Goal: Information Seeking & Learning: Learn about a topic

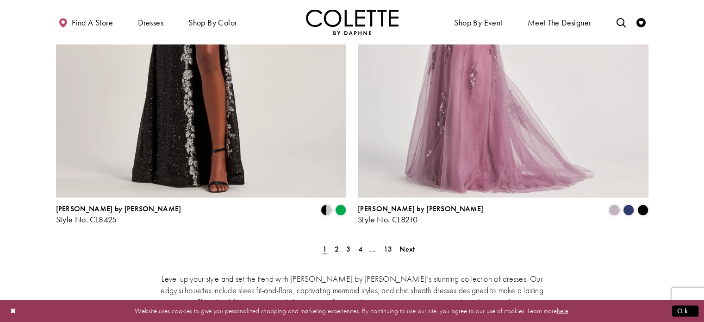
scroll to position [1748, 0]
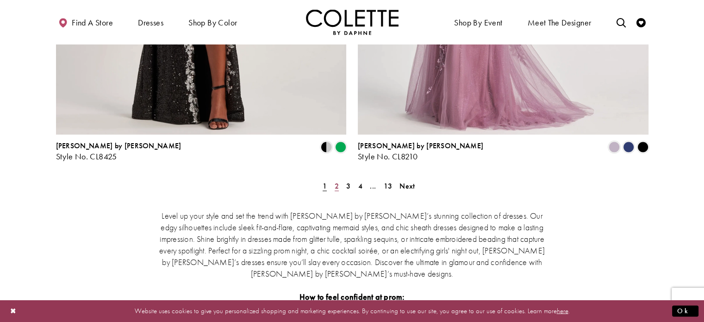
click at [335, 181] on span "2" at bounding box center [337, 186] width 4 height 10
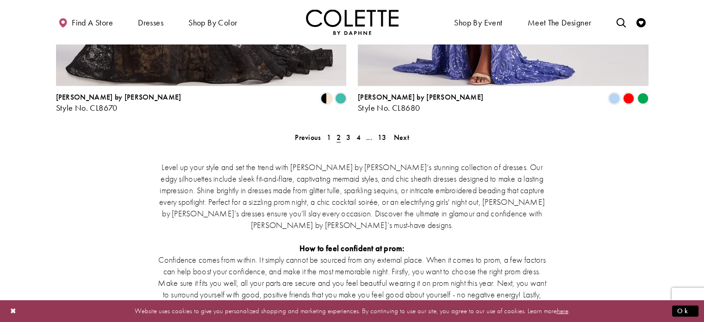
scroll to position [1819, 0]
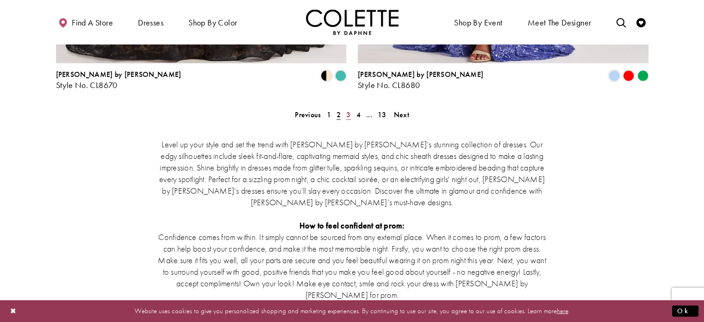
click at [345, 108] on link "3" at bounding box center [349, 114] width 10 height 13
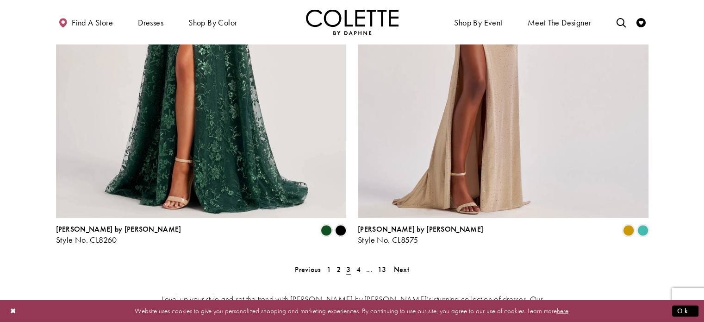
scroll to position [1831, 0]
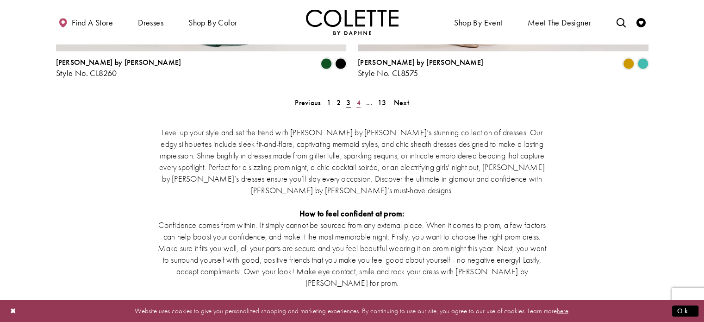
click at [357, 98] on span "4" at bounding box center [359, 103] width 4 height 10
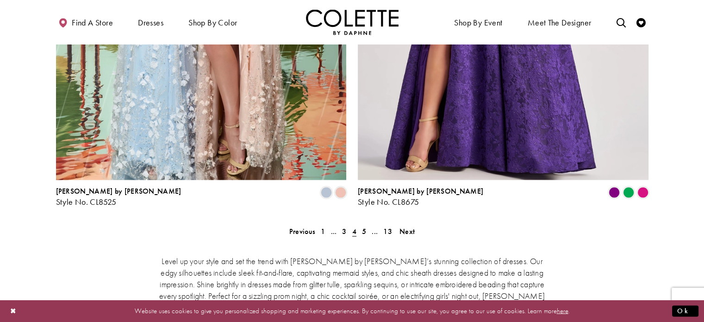
scroll to position [1703, 0]
click at [365, 225] on span "5" at bounding box center [364, 230] width 4 height 10
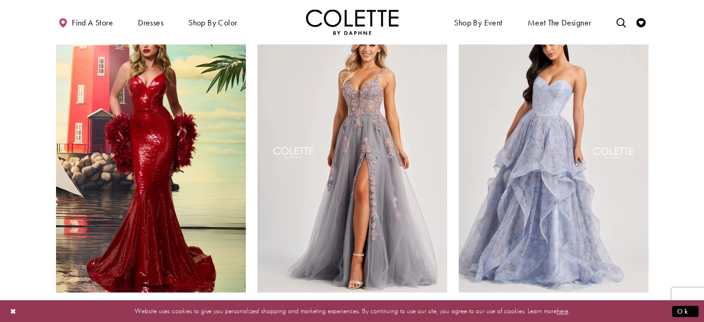
scroll to position [1105, 0]
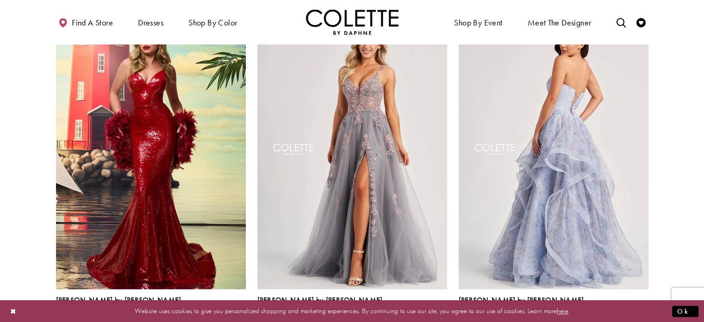
click at [494, 146] on img "Visit Colette by Daphne Style No. CL8180 Page" at bounding box center [554, 151] width 190 height 276
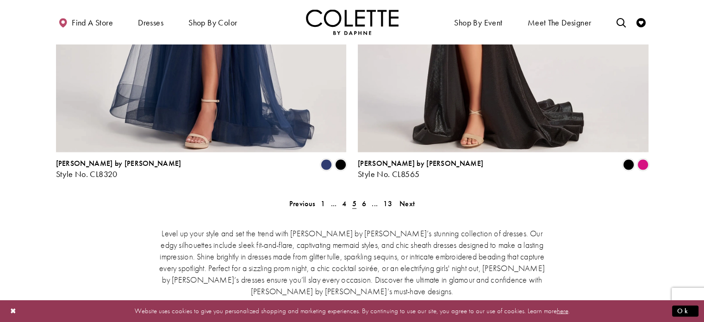
scroll to position [1741, 0]
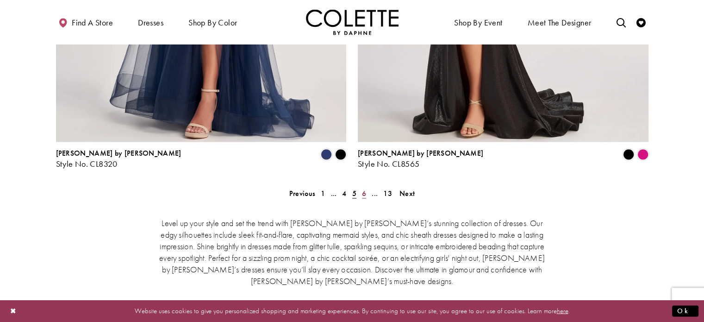
click at [359, 186] on link "6" at bounding box center [364, 192] width 10 height 13
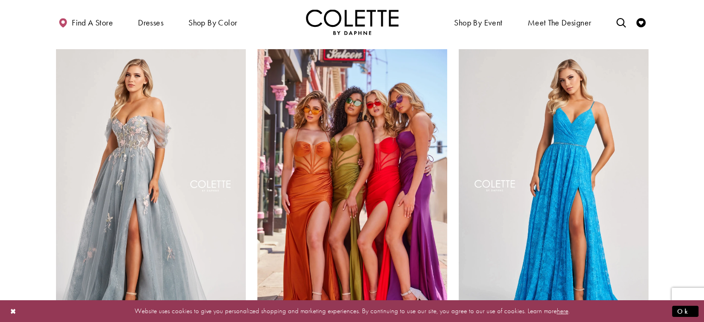
scroll to position [397, 0]
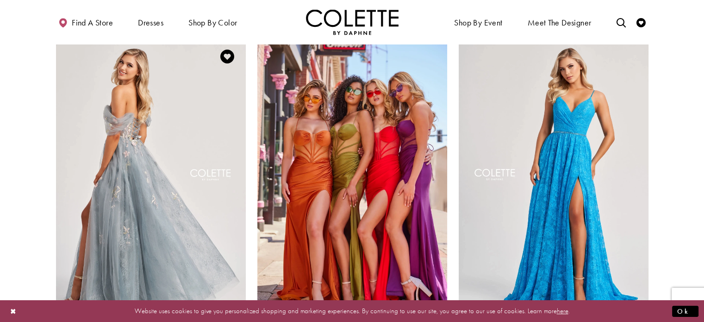
click at [153, 192] on img "Visit Colette by Daphne Style No. CL8150 Page" at bounding box center [151, 176] width 190 height 276
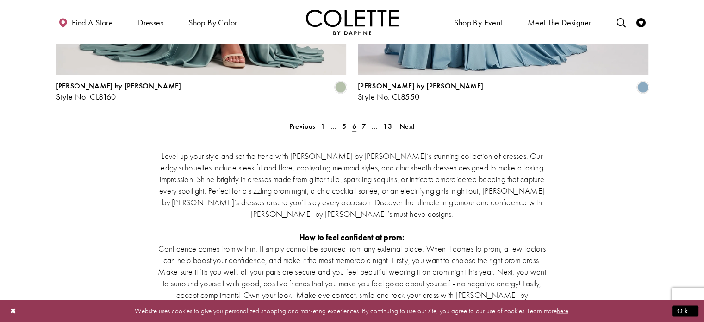
scroll to position [1808, 0]
click at [361, 119] on link "7" at bounding box center [364, 125] width 10 height 13
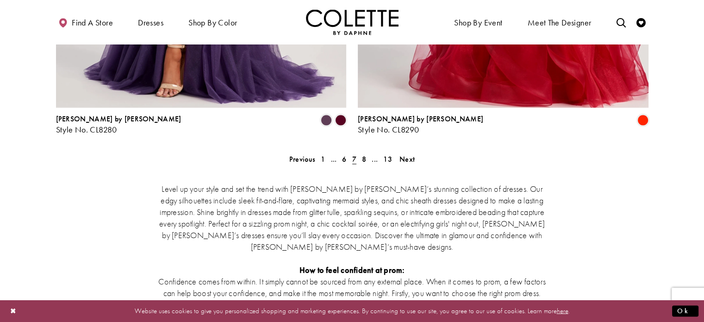
scroll to position [1798, 0]
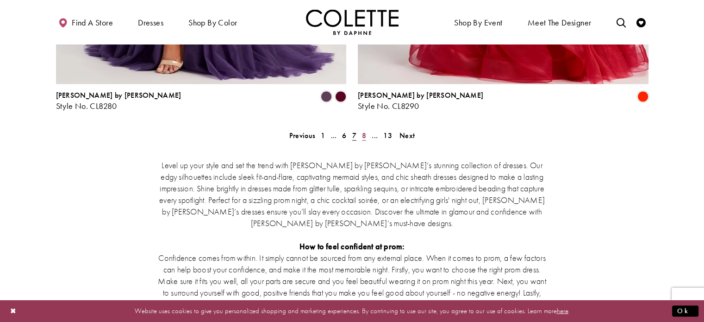
click at [363, 131] on span "8" at bounding box center [364, 136] width 4 height 10
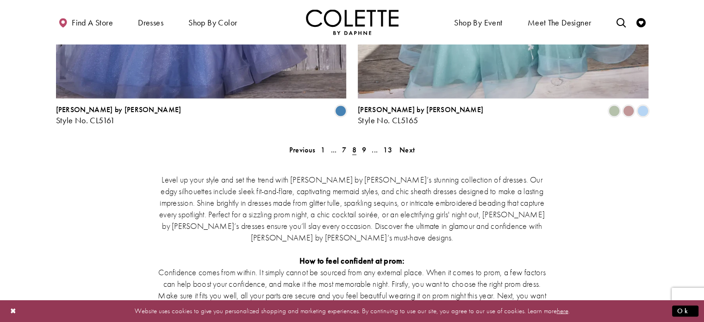
scroll to position [1754, 0]
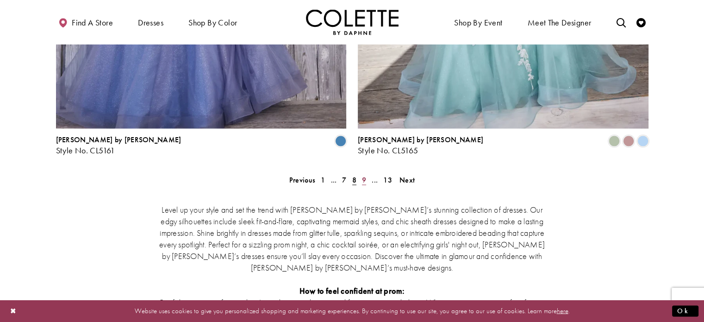
click at [366, 175] on span "9" at bounding box center [364, 180] width 4 height 10
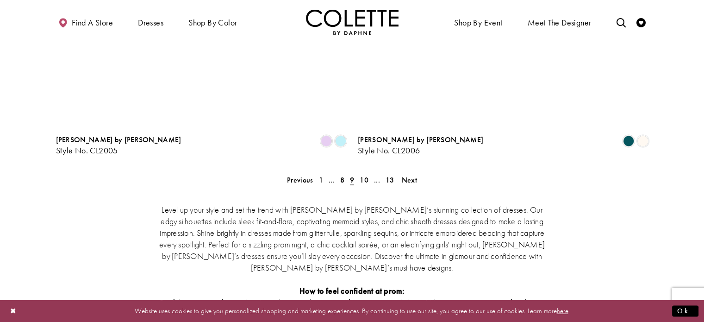
scroll to position [50, 0]
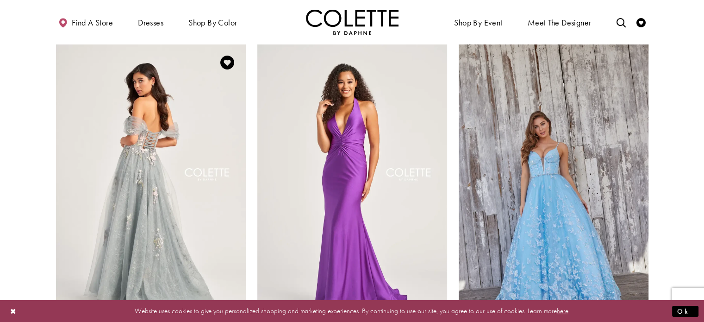
click at [122, 120] on img "Visit Colette by Daphne Style No. CL5169 Page" at bounding box center [151, 182] width 190 height 276
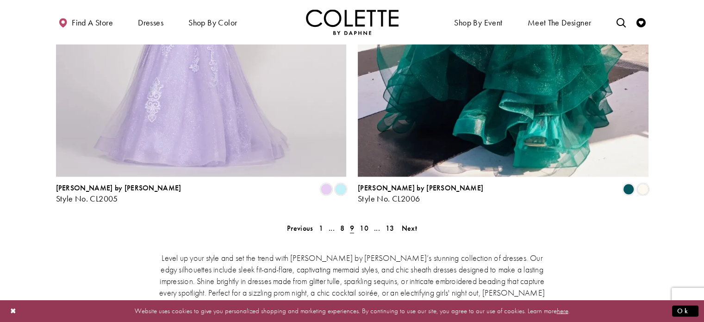
scroll to position [1732, 0]
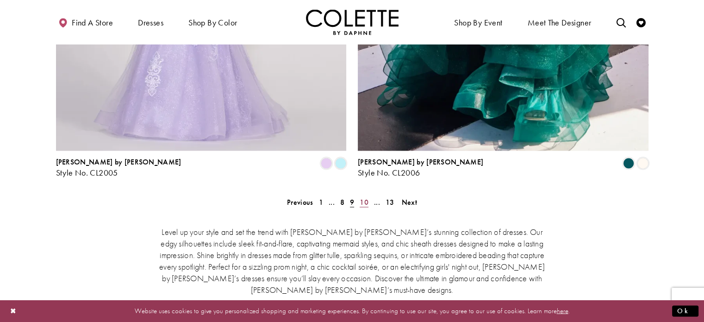
click at [368, 197] on span "10" at bounding box center [364, 202] width 9 height 10
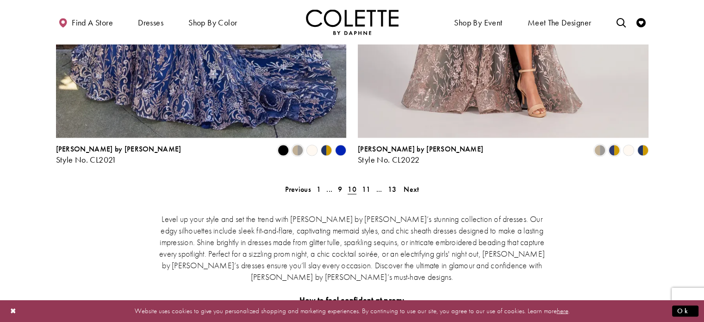
scroll to position [1772, 0]
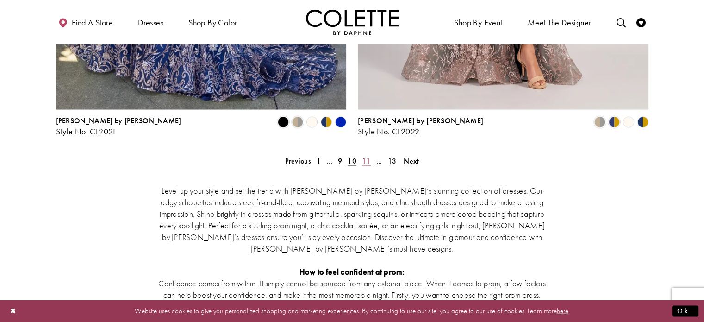
click at [366, 156] on span "11" at bounding box center [366, 161] width 9 height 10
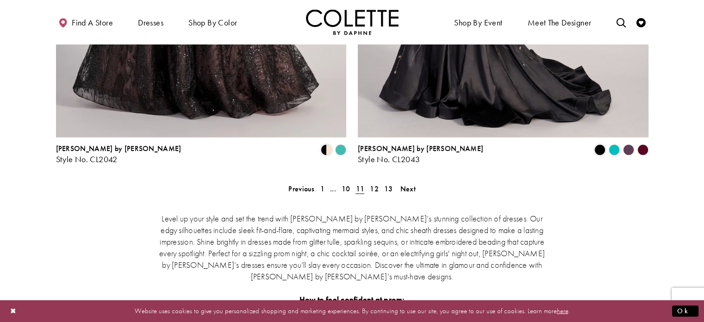
scroll to position [1750, 0]
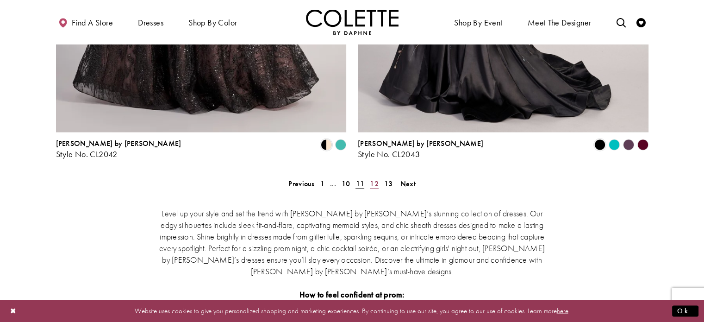
click at [379, 176] on link "12" at bounding box center [374, 182] width 14 height 13
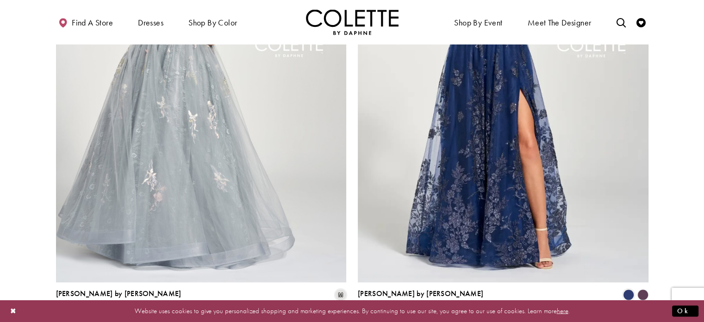
scroll to position [1795, 0]
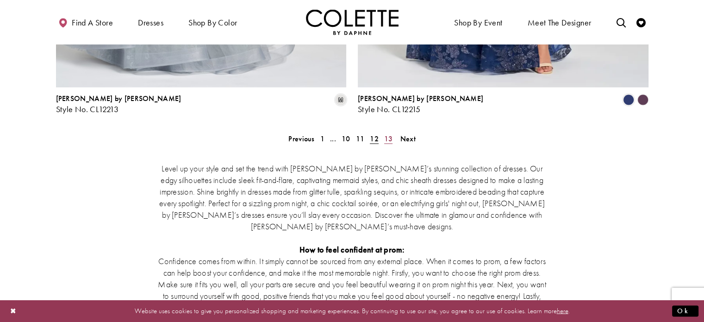
click at [390, 134] on span "13" at bounding box center [388, 139] width 9 height 10
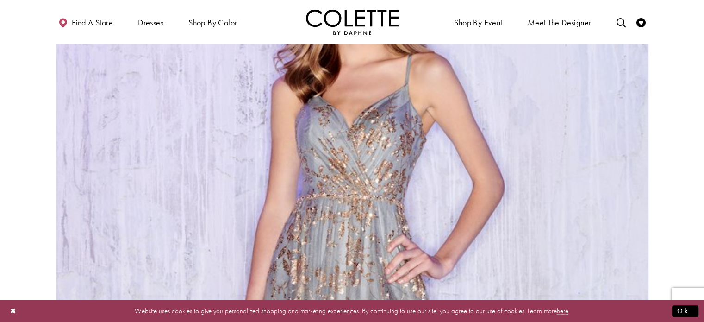
scroll to position [1218, 0]
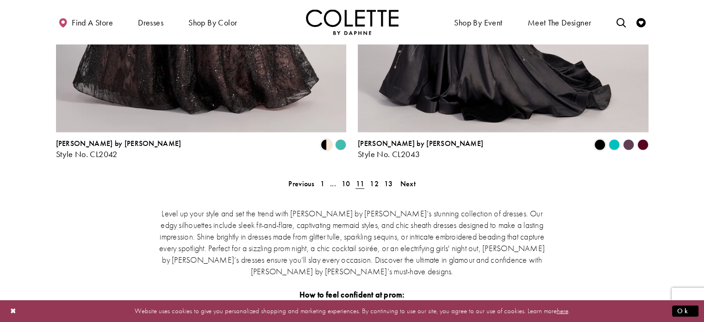
scroll to position [50, 0]
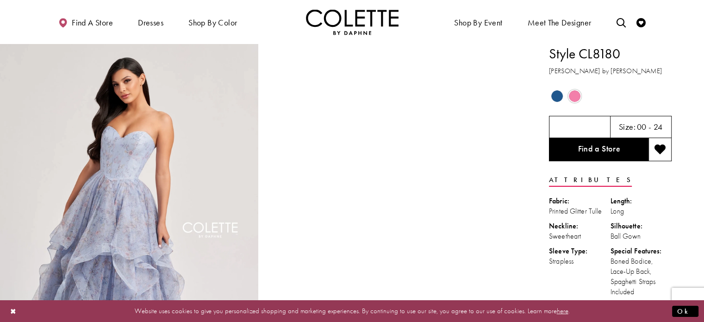
click at [554, 98] on span "Product color controls state depends on size chosen" at bounding box center [557, 96] width 12 height 12
click at [578, 94] on span "Product color controls state depends on size chosen" at bounding box center [575, 96] width 12 height 12
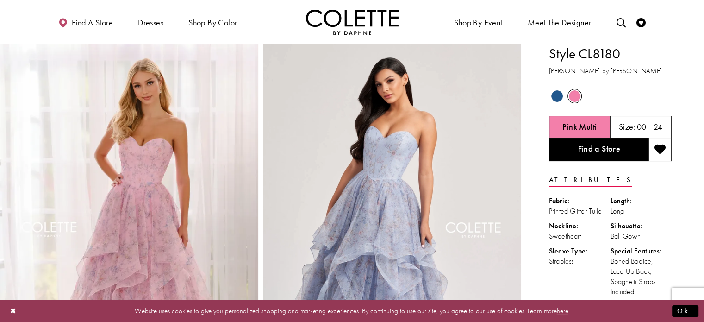
drag, startPoint x: 578, startPoint y: 94, endPoint x: 649, endPoint y: -43, distance: 153.9
click at [652, 45] on h1 "Style CL8180" at bounding box center [610, 53] width 123 height 19
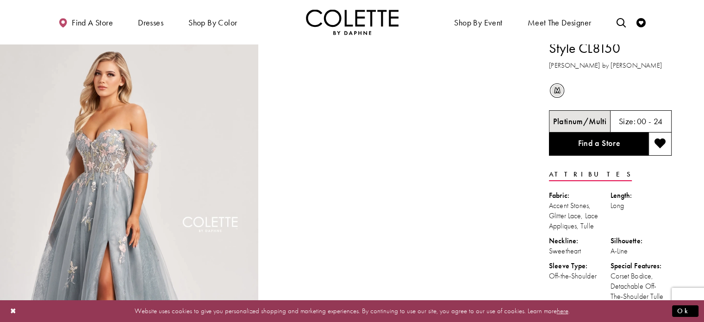
scroll to position [4, 0]
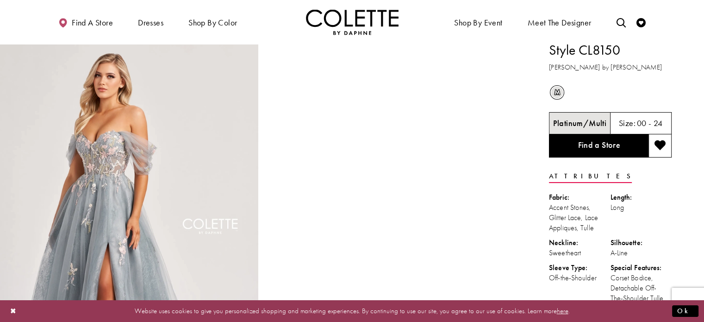
click at [556, 92] on span "m" at bounding box center [557, 93] width 12 height 12
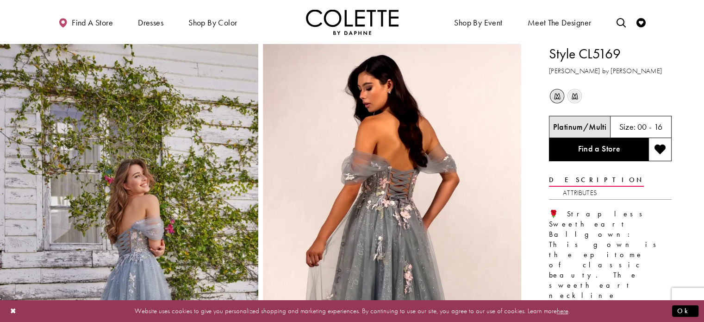
click at [575, 89] on div "m Out of Stock" at bounding box center [575, 96] width 16 height 16
